Goal: Communication & Community: Participate in discussion

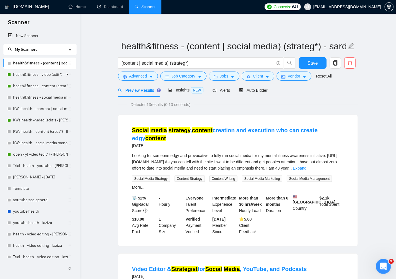
click at [335, 260] on div "Open Intercom Messenger" at bounding box center [382, 266] width 19 height 19
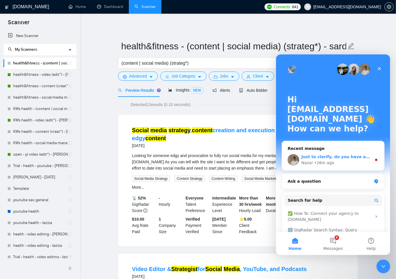
click at [335, 161] on div "Nazar • 26m ago" at bounding box center [336, 163] width 70 height 6
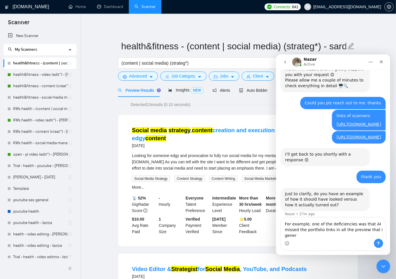
scroll to position [169, 0]
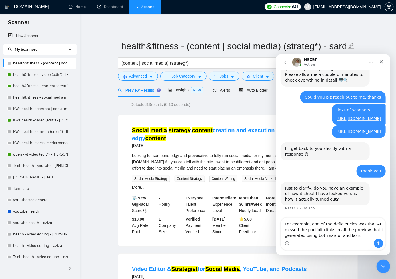
type textarea "For example, one of the deficiencies was that AI missed the portfolio links in …"
